Goal: Task Accomplishment & Management: Manage account settings

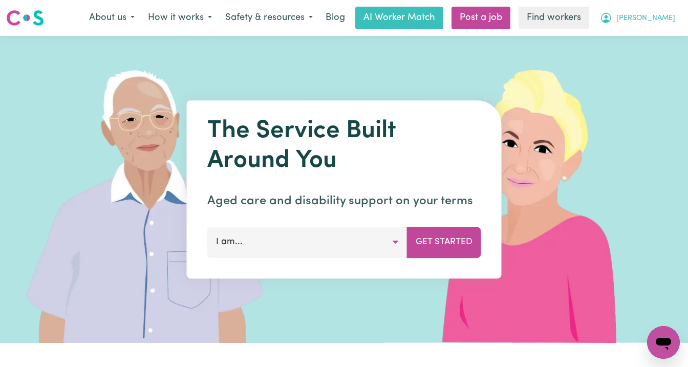
click at [651, 16] on span "[PERSON_NAME]" at bounding box center [645, 18] width 59 height 11
click at [645, 59] on link "Logout" at bounding box center [640, 58] width 81 height 19
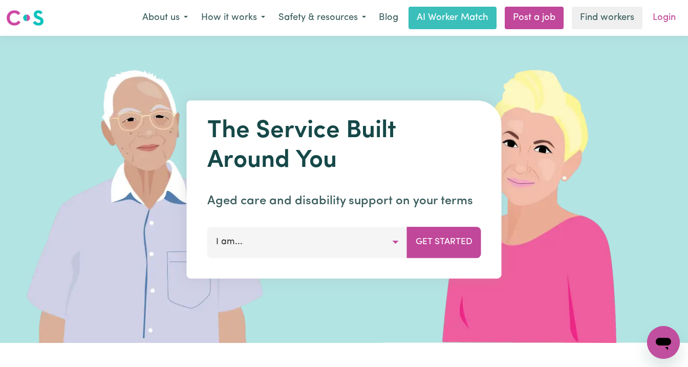
click at [659, 21] on link "Login" at bounding box center [663, 18] width 35 height 23
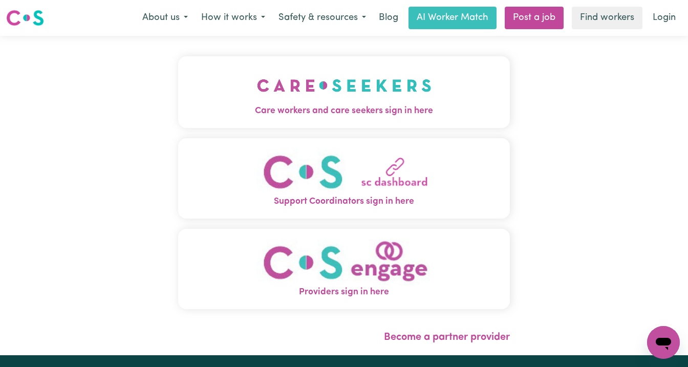
click at [301, 98] on img "Care workers and care seekers sign in here" at bounding box center [344, 86] width 175 height 38
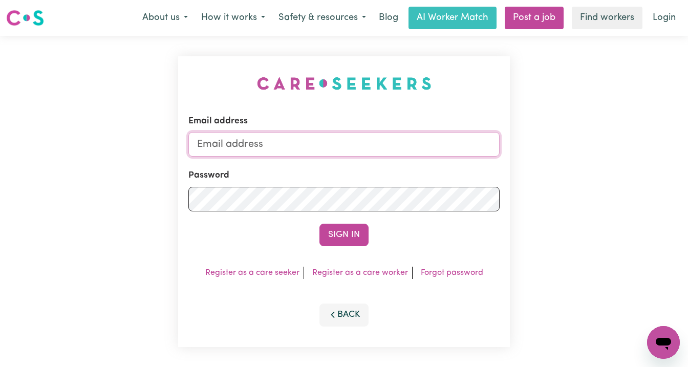
click at [309, 138] on input "Email address" at bounding box center [343, 144] width 311 height 25
type input "superuser~[DOMAIN_NAME][EMAIL_ADDRESS][DOMAIN_NAME]"
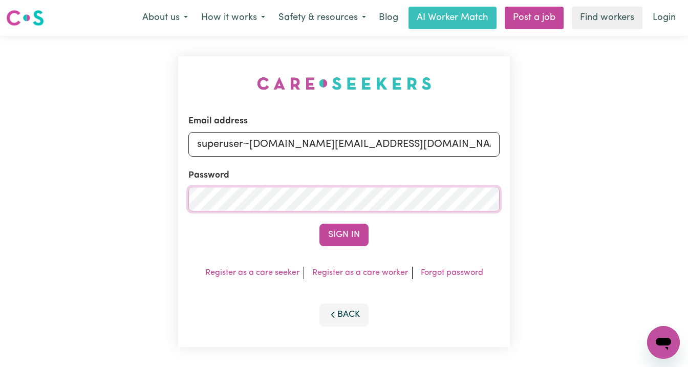
click at [319, 224] on button "Sign In" at bounding box center [343, 235] width 49 height 23
